Goal: Information Seeking & Learning: Learn about a topic

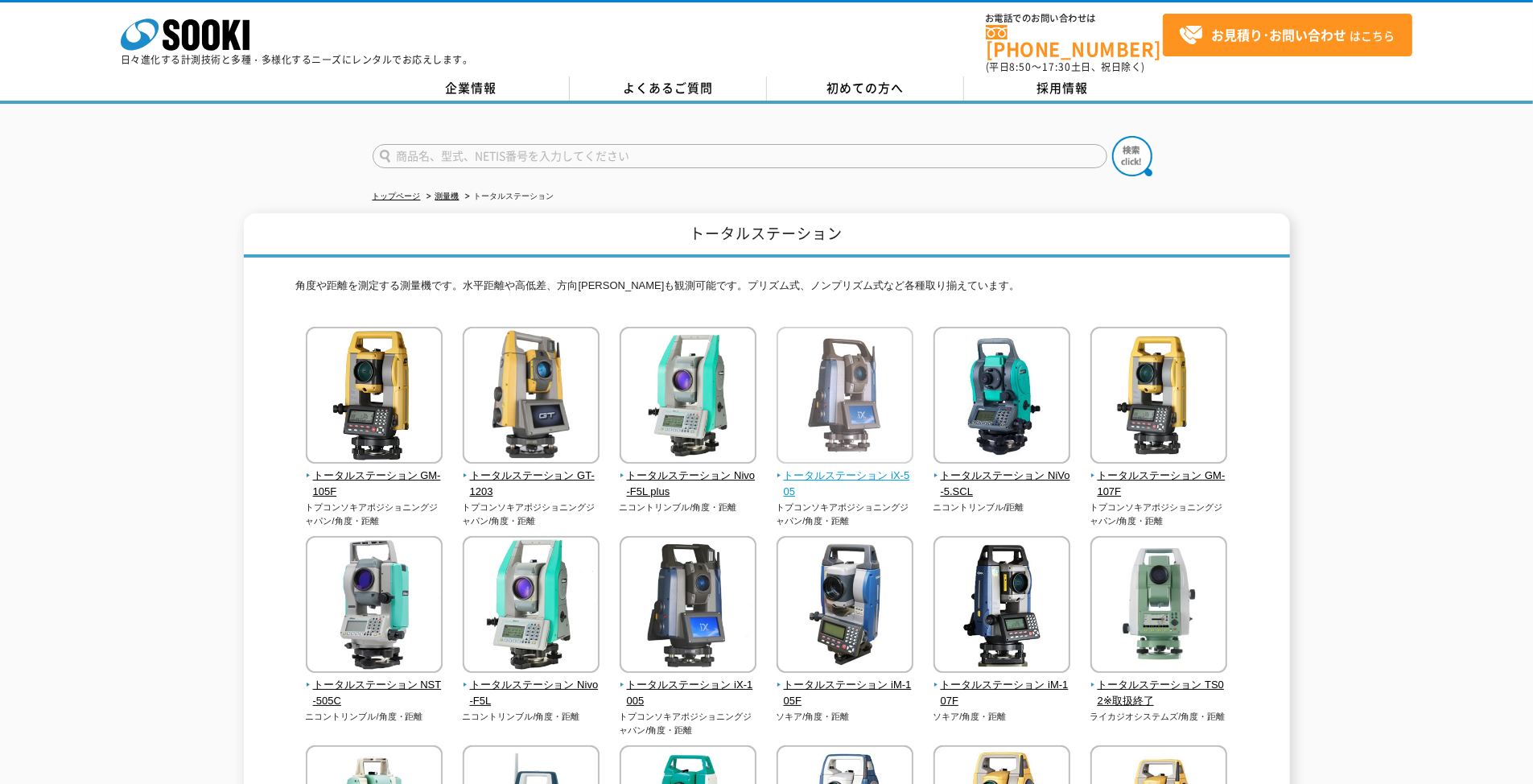
click at [831, 398] on img at bounding box center [845, 397] width 137 height 141
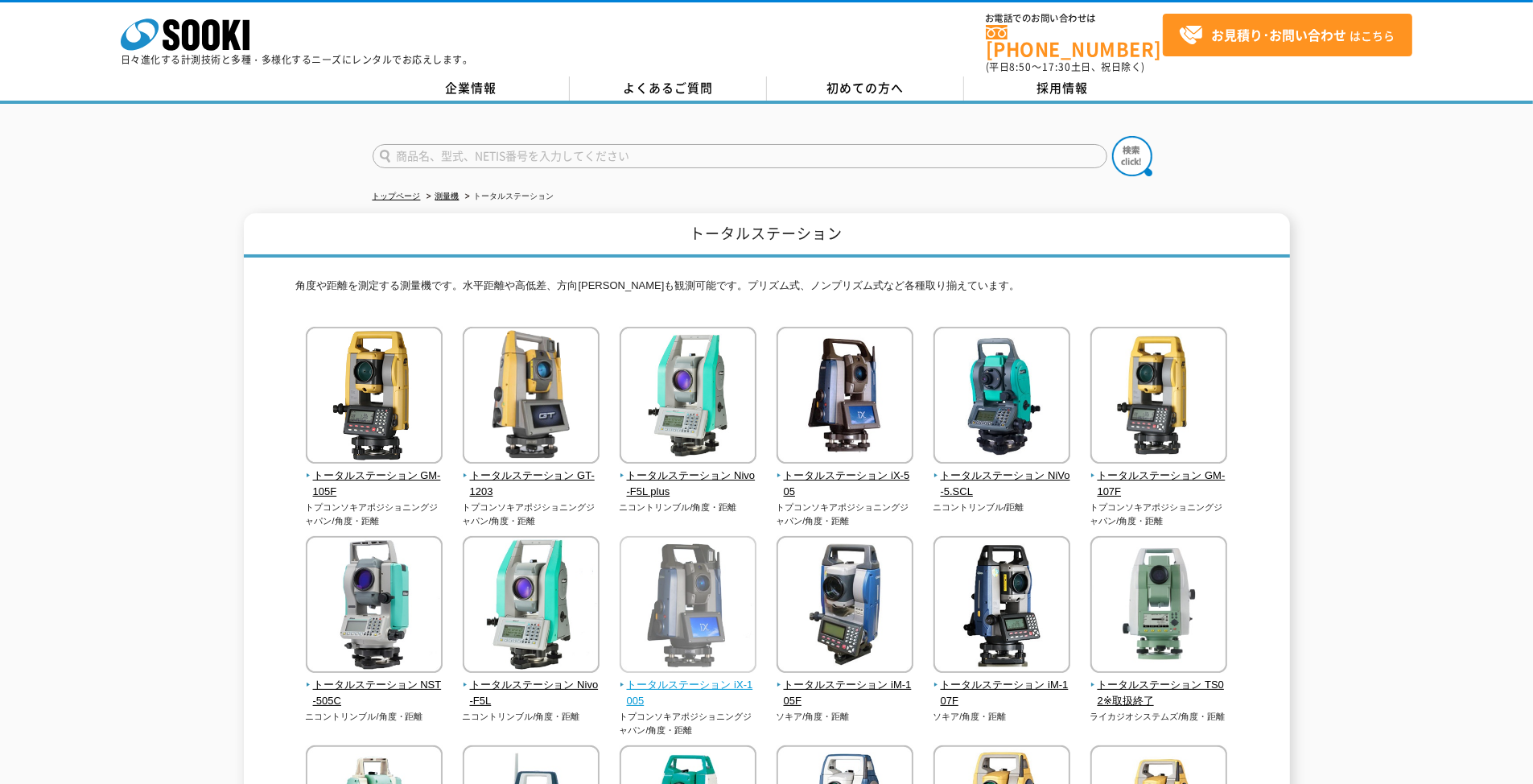
click at [690, 562] on img at bounding box center [688, 607] width 137 height 141
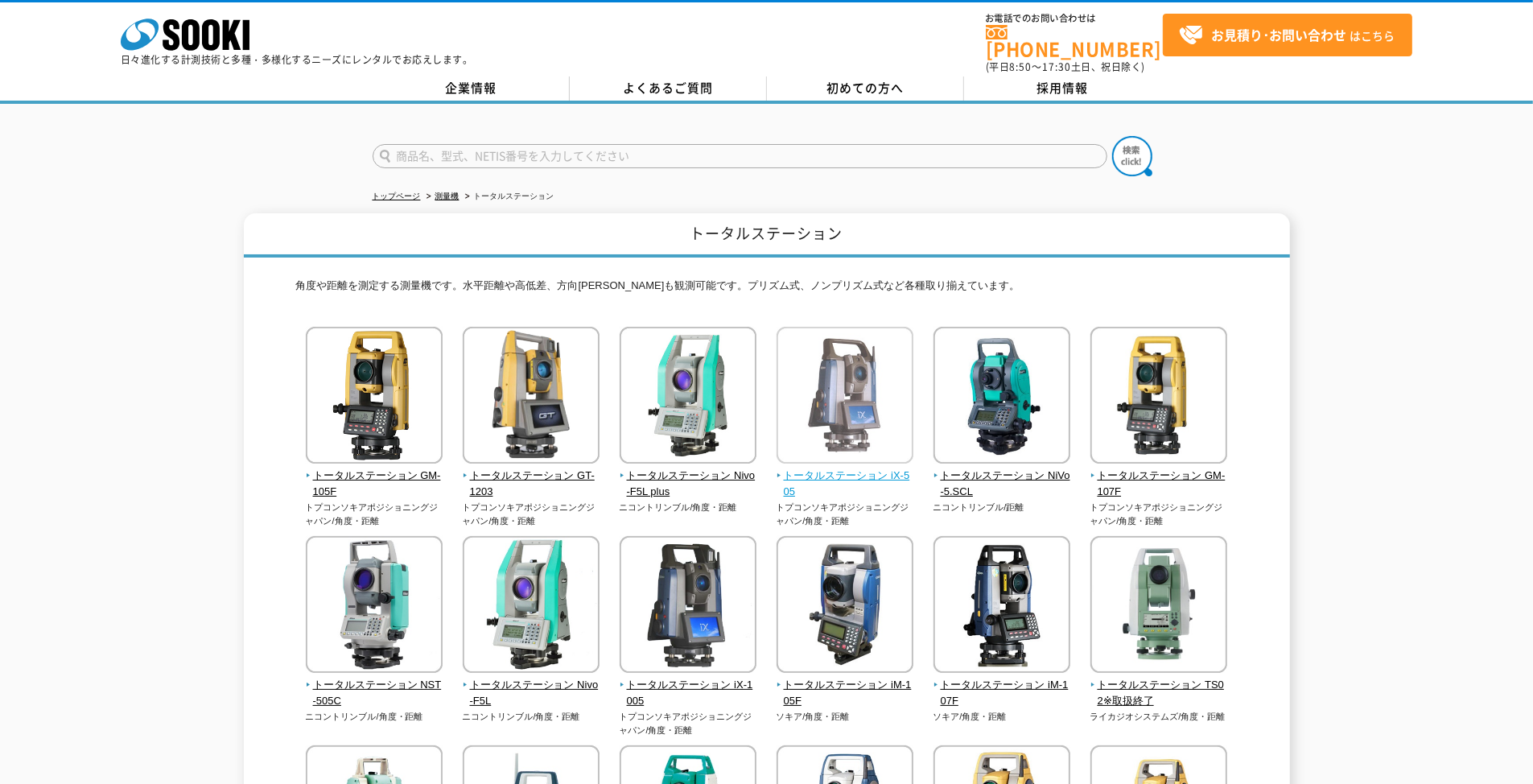
click at [848, 413] on img at bounding box center [845, 397] width 137 height 141
click at [849, 411] on img at bounding box center [845, 397] width 137 height 141
click at [839, 467] on span "トータルステーション iX-505" at bounding box center [845, 484] width 137 height 33
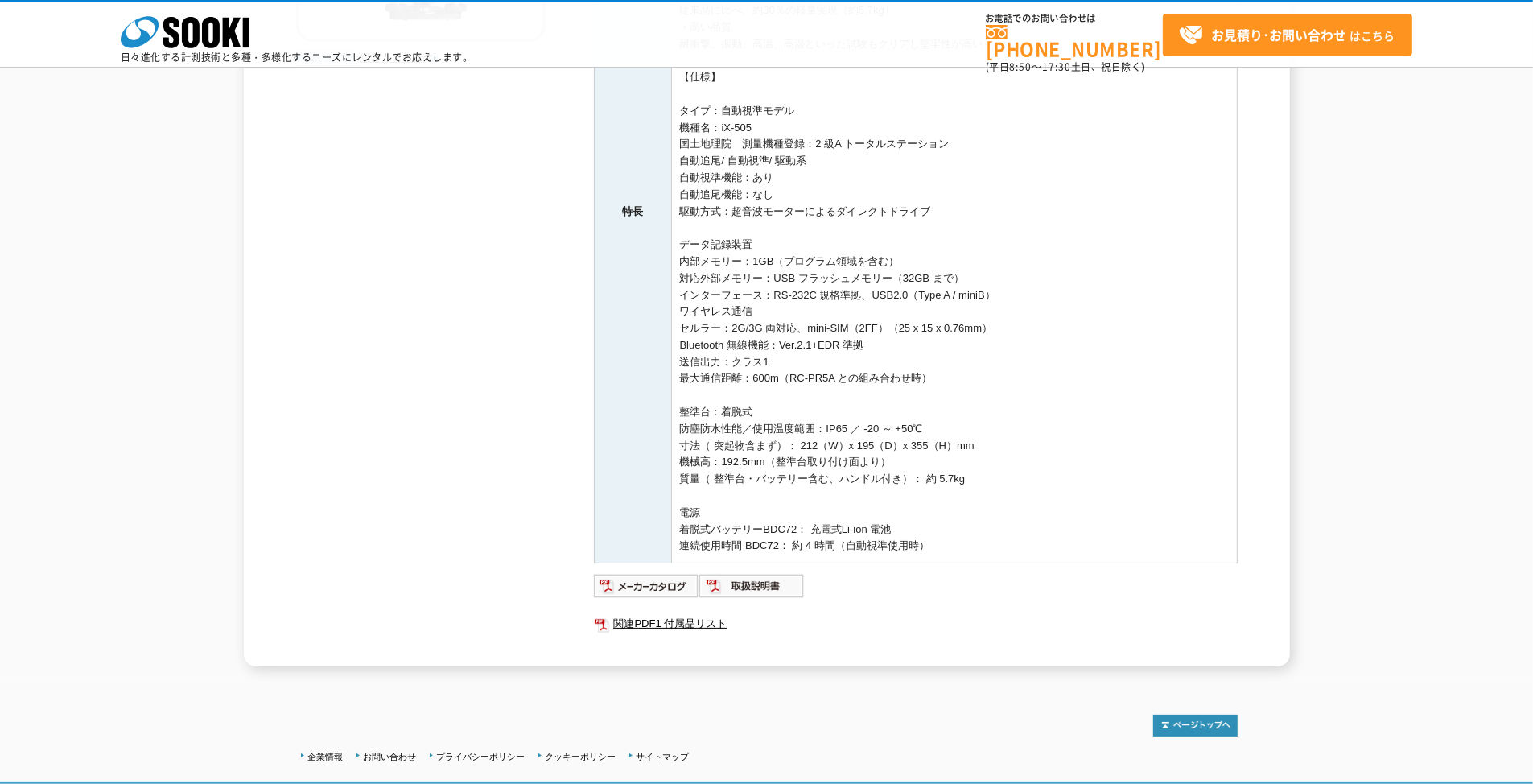
scroll to position [560, 0]
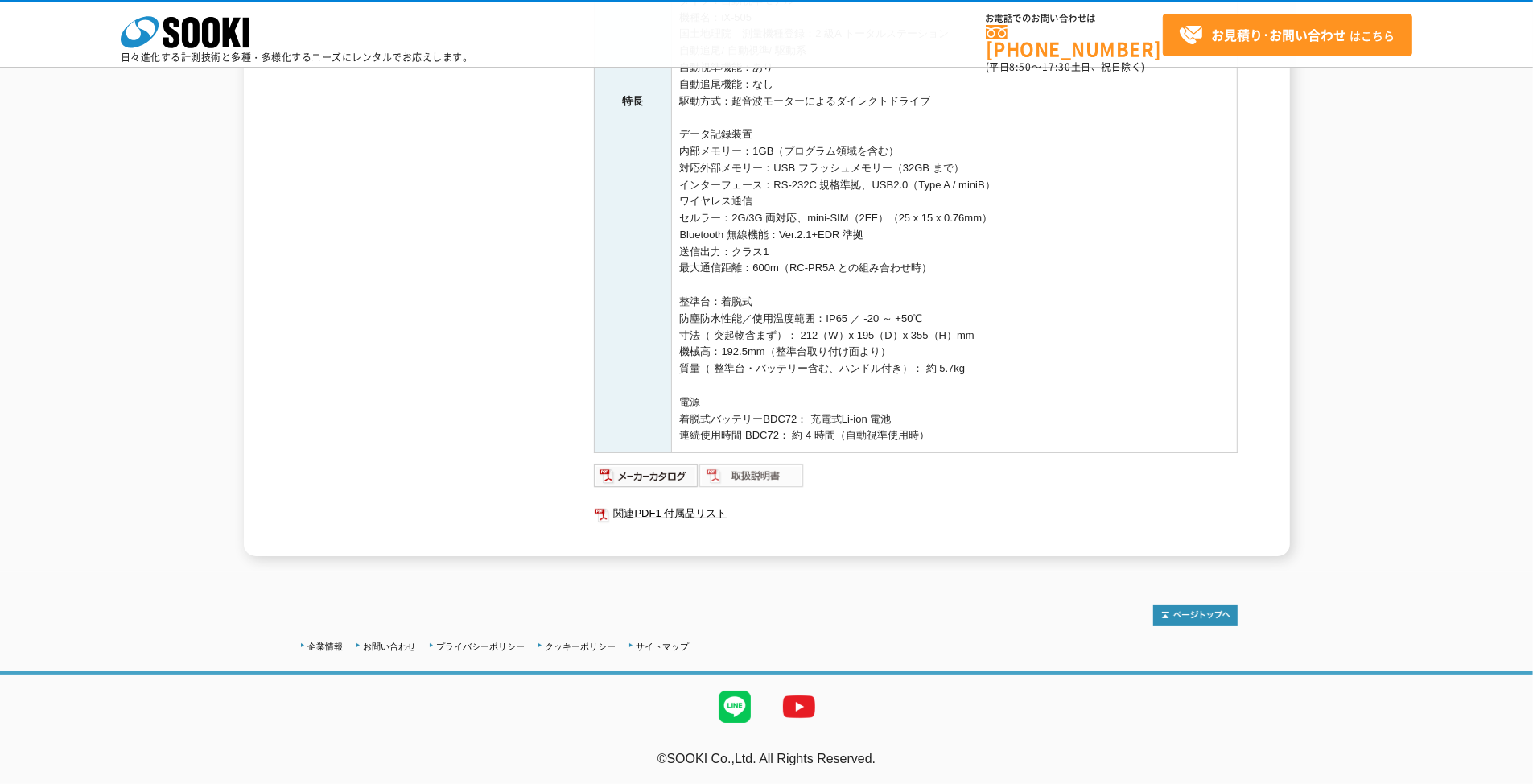
click at [789, 473] on img at bounding box center [753, 475] width 106 height 25
click at [681, 474] on img at bounding box center [647, 475] width 106 height 25
click at [774, 477] on img at bounding box center [753, 475] width 106 height 25
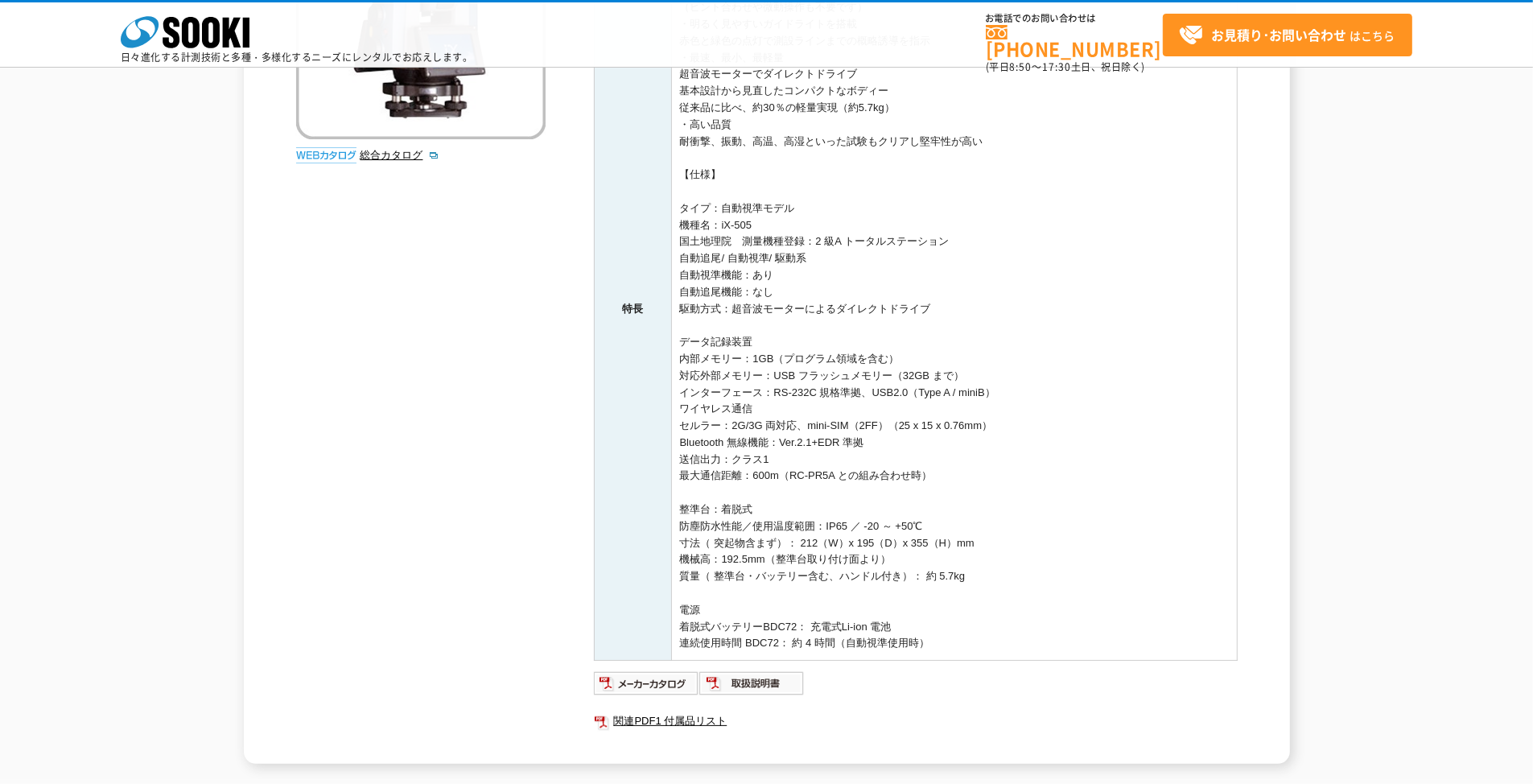
scroll to position [0, 0]
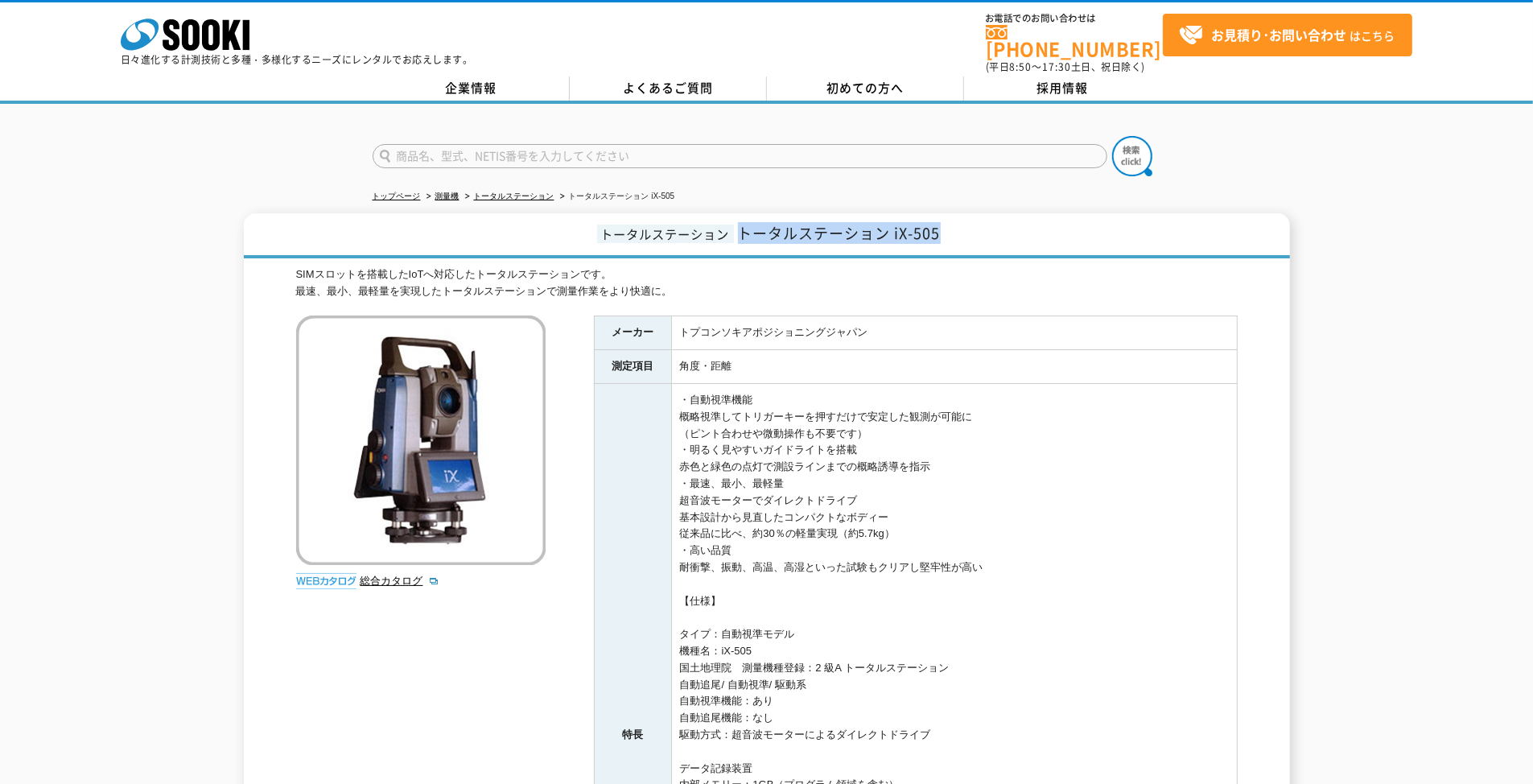
drag, startPoint x: 743, startPoint y: 222, endPoint x: 946, endPoint y: 222, distance: 203.0
click at [946, 222] on h1 "トータルステーション トータルステーション iX-505" at bounding box center [766, 236] width 1046 height 45
drag, startPoint x: 946, startPoint y: 222, endPoint x: 931, endPoint y: 222, distance: 15.0
copy span "トータルステーション iX-505"
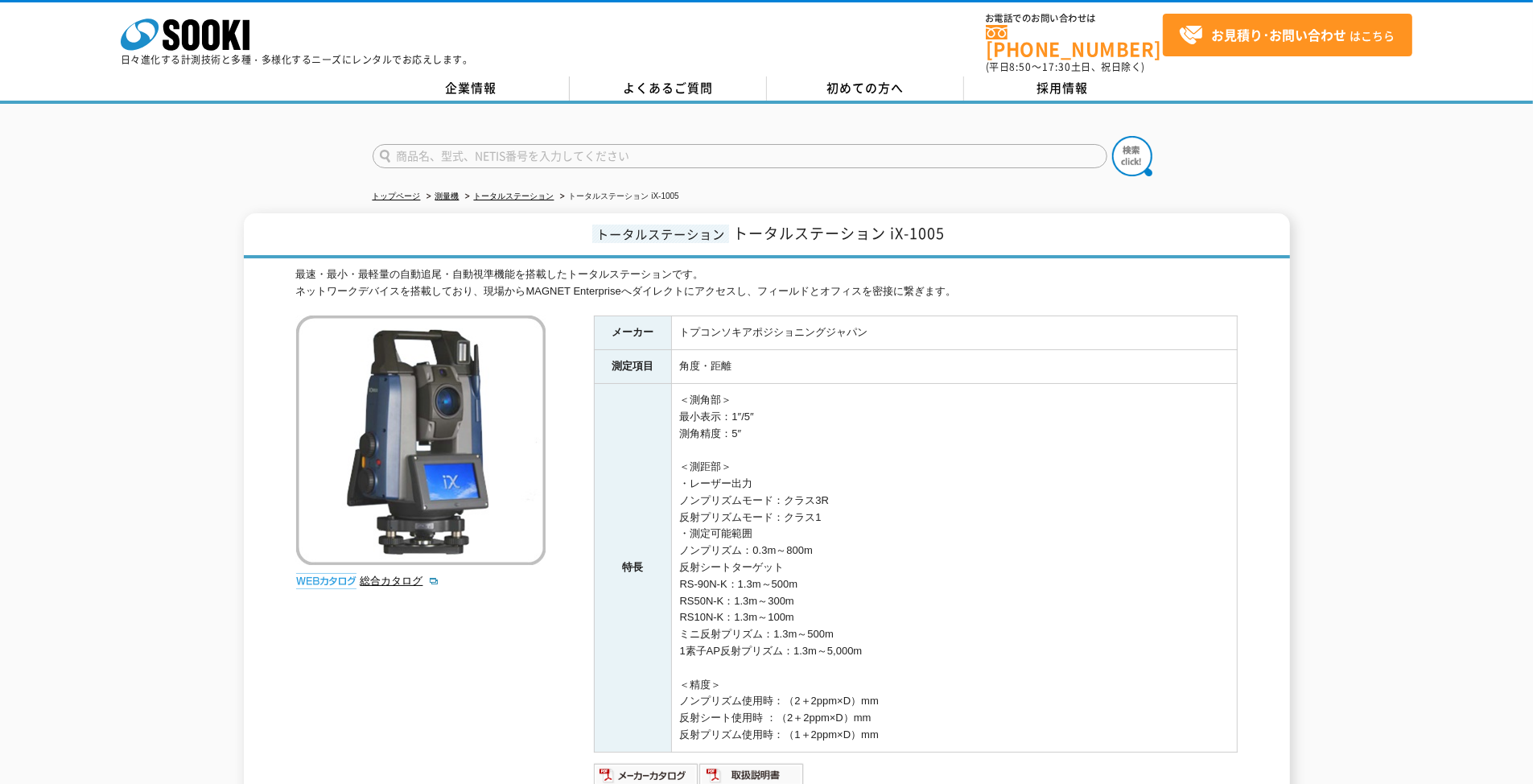
drag, startPoint x: 683, startPoint y: 565, endPoint x: 452, endPoint y: 660, distance: 249.8
click at [451, 660] on div "最速・最小・最軽量の自動追尾・自動視準機能を搭載したトータルステーションです。 ネットワークデバイスを搭載しており、現場からMAGNET Enterprise…" at bounding box center [766, 571] width 942 height 610
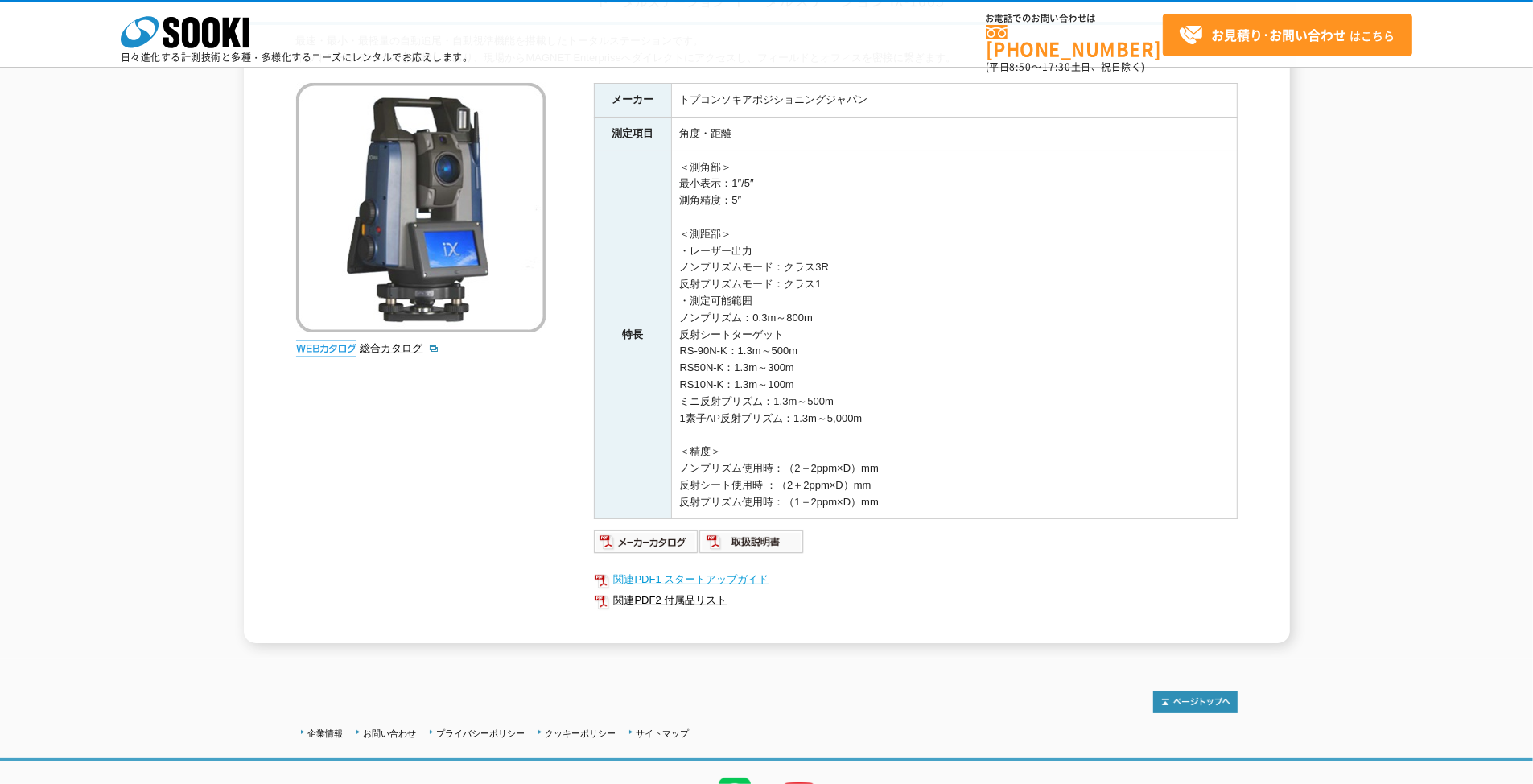
scroll to position [197, 0]
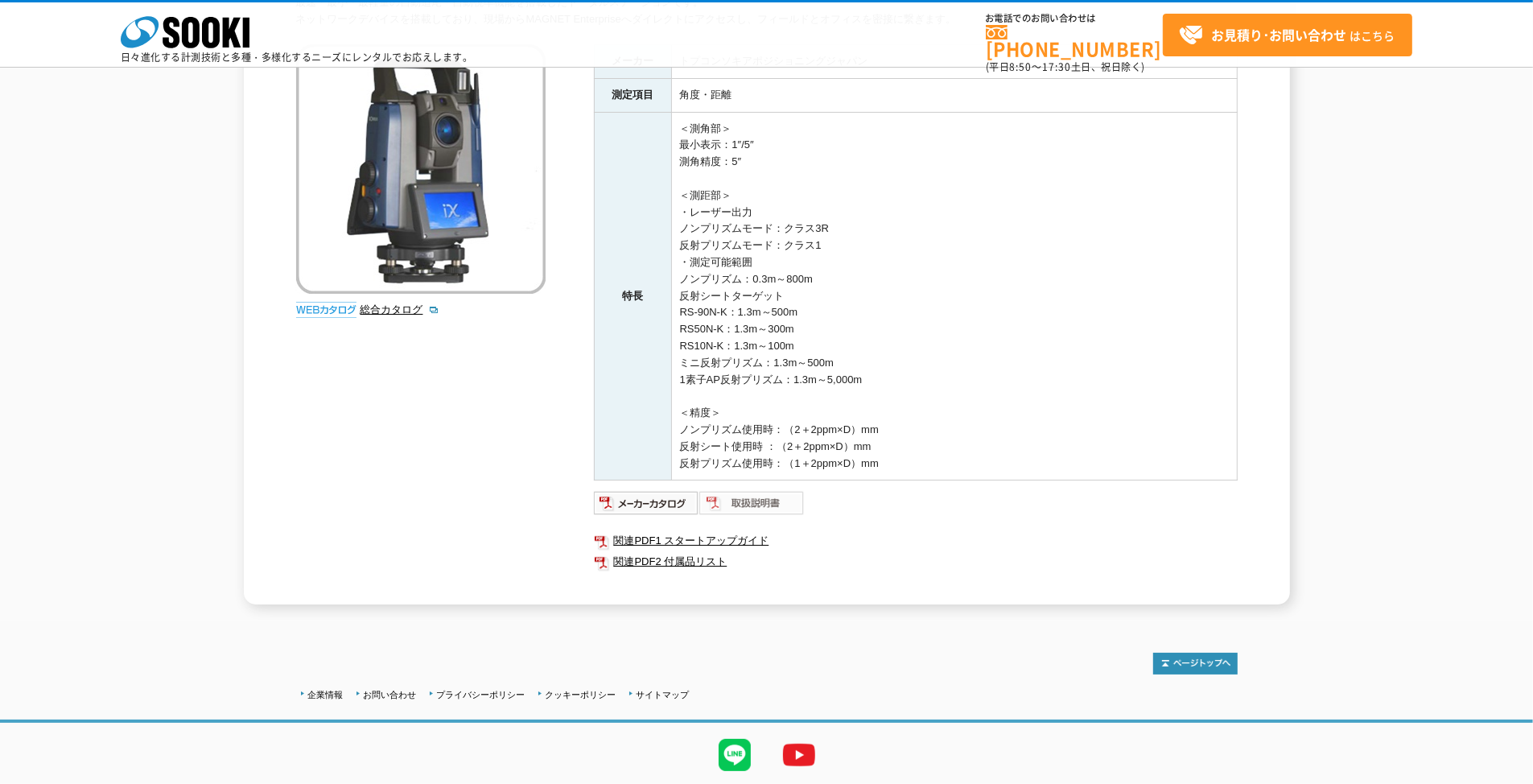
click at [764, 505] on img at bounding box center [753, 503] width 106 height 25
click at [758, 506] on img at bounding box center [753, 503] width 106 height 25
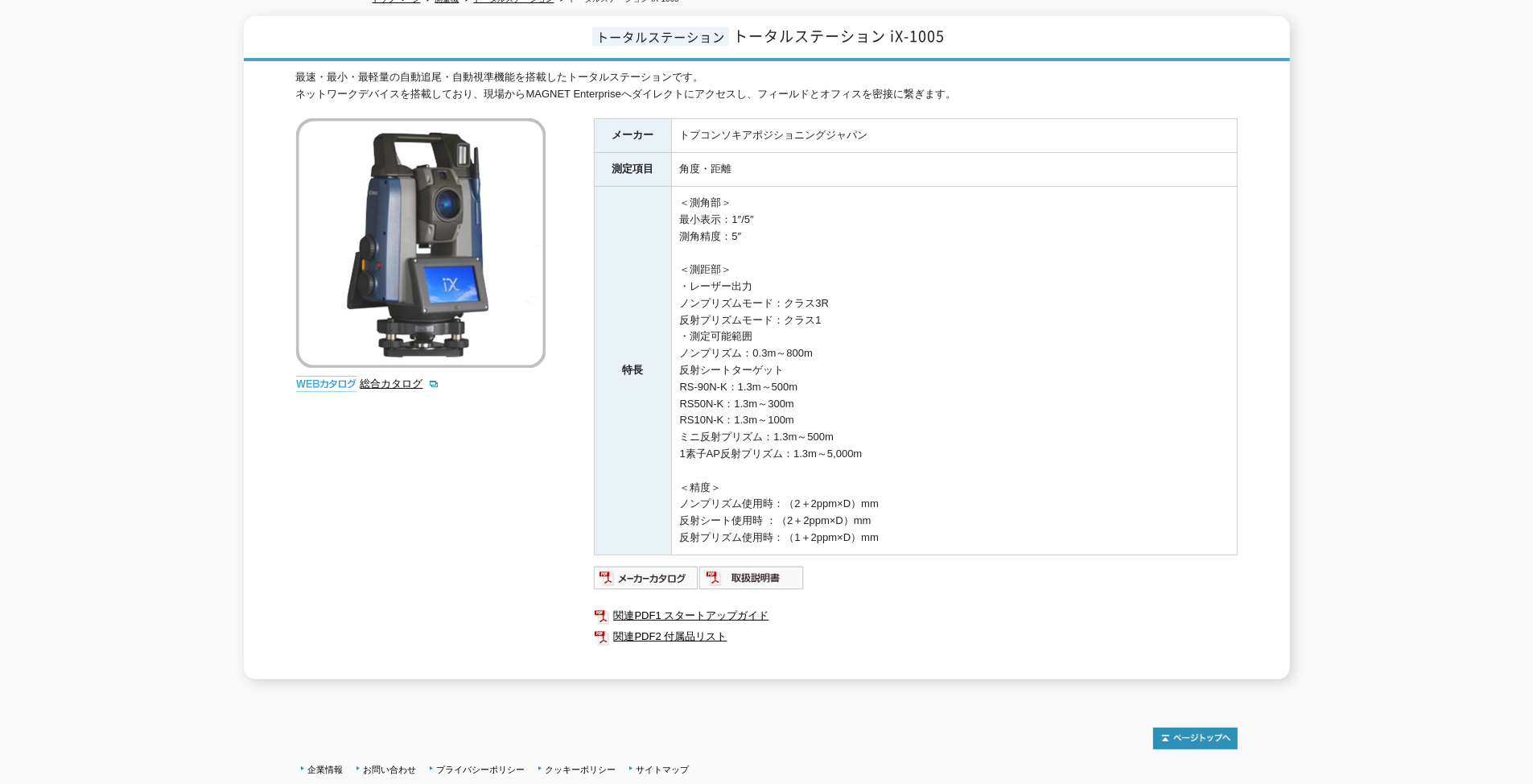
scroll to position [0, 0]
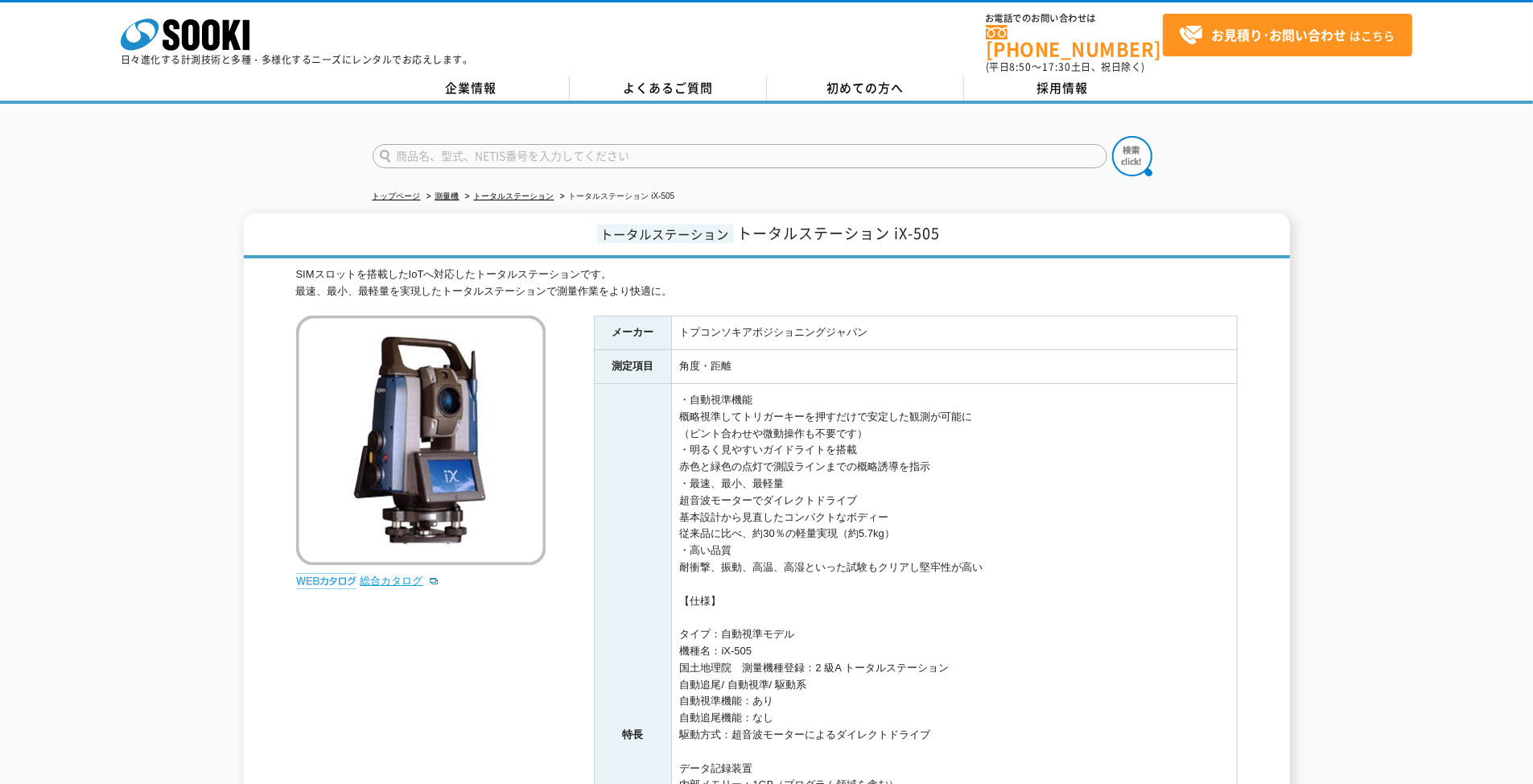
click at [412, 574] on link "総合カタログ" at bounding box center [400, 580] width 78 height 12
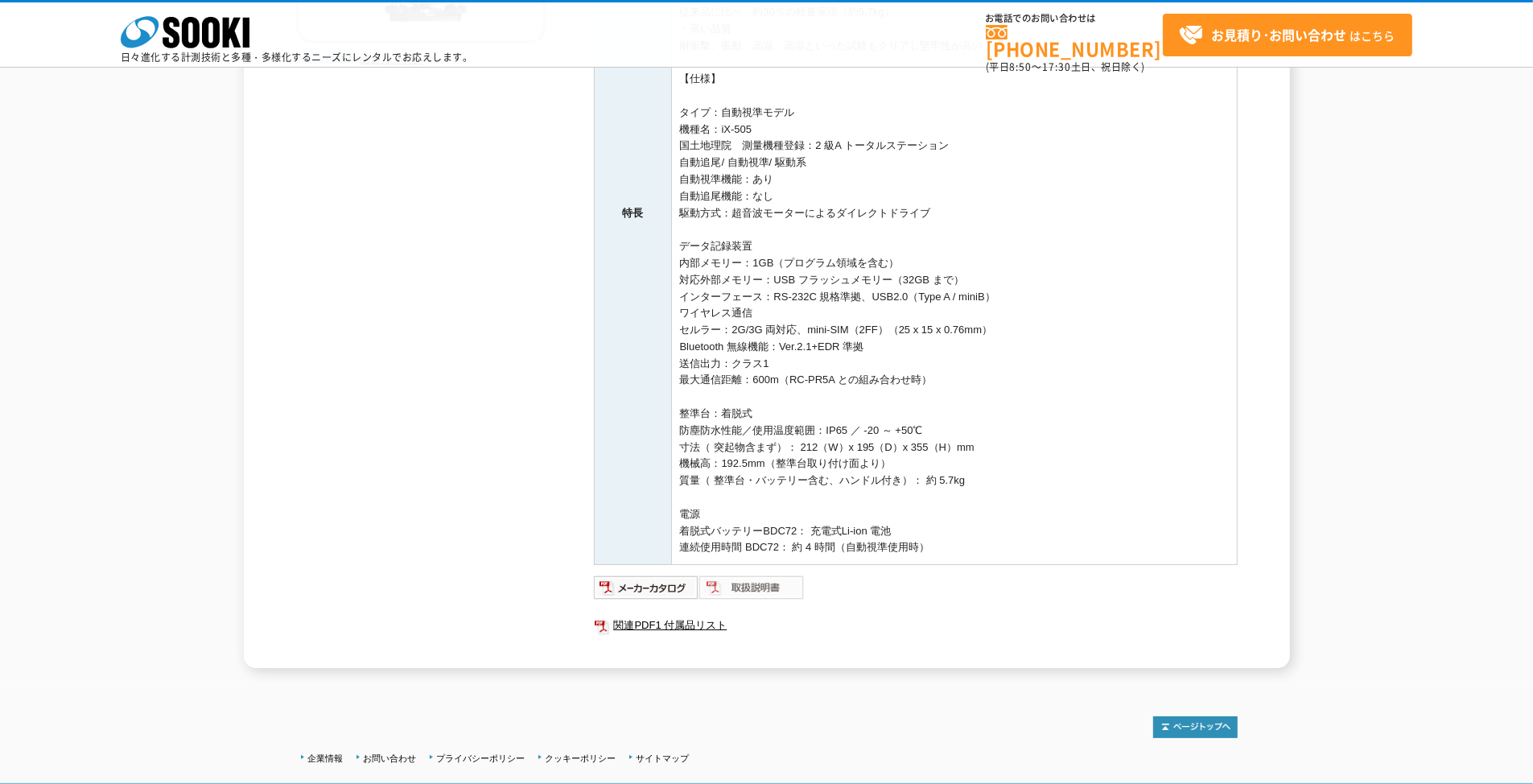
scroll to position [560, 0]
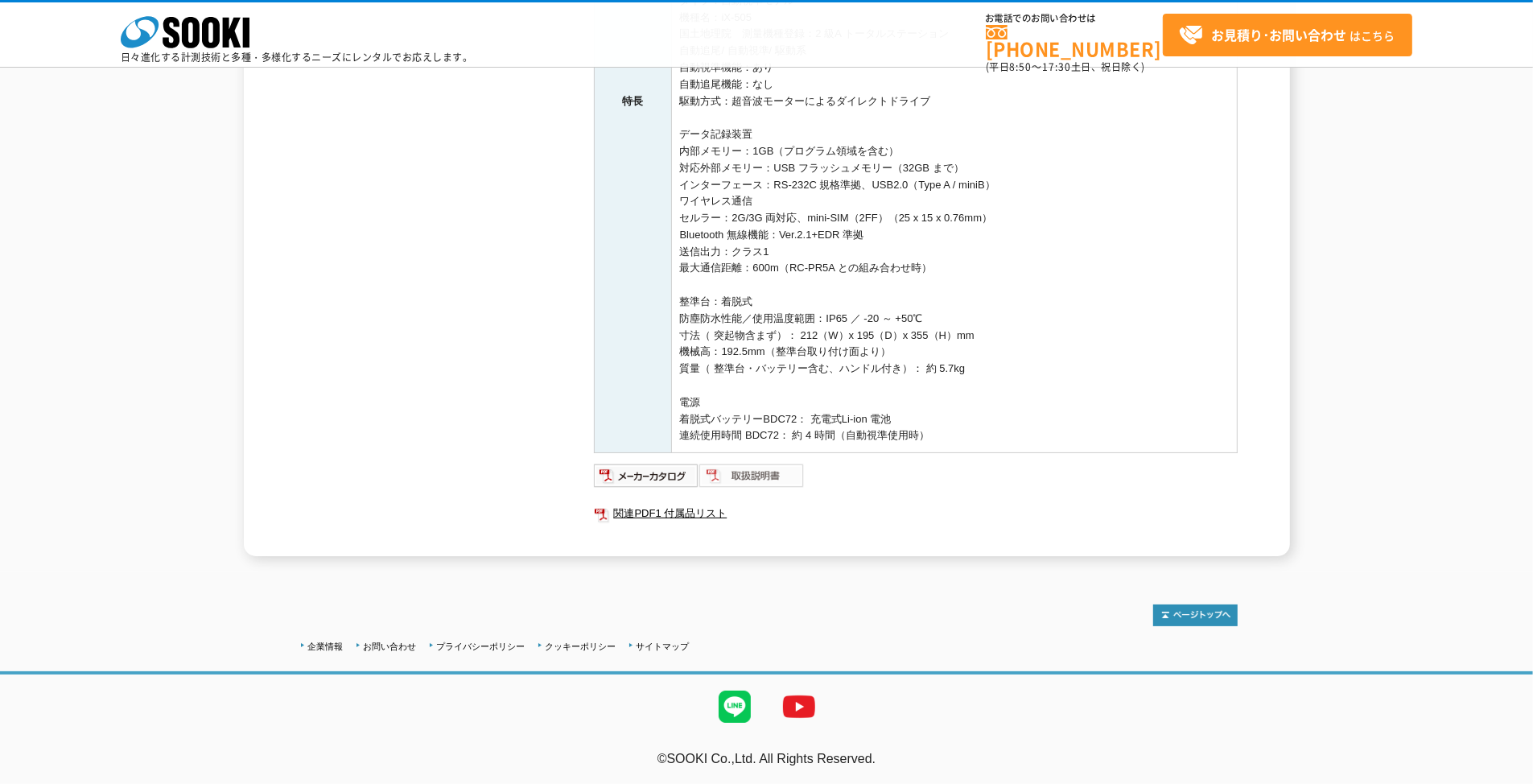
click at [776, 474] on img at bounding box center [753, 475] width 106 height 25
